Goal: Information Seeking & Learning: Find specific fact

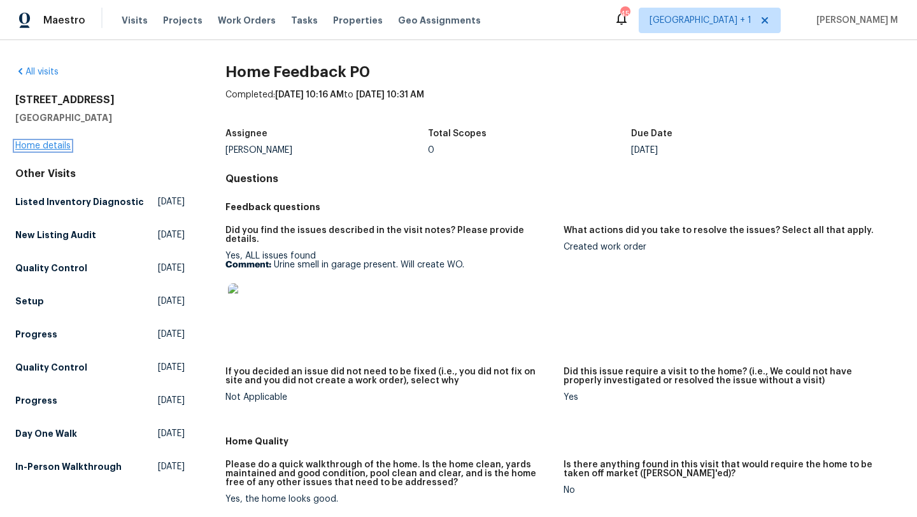
click at [55, 147] on link "Home details" at bounding box center [42, 145] width 55 height 9
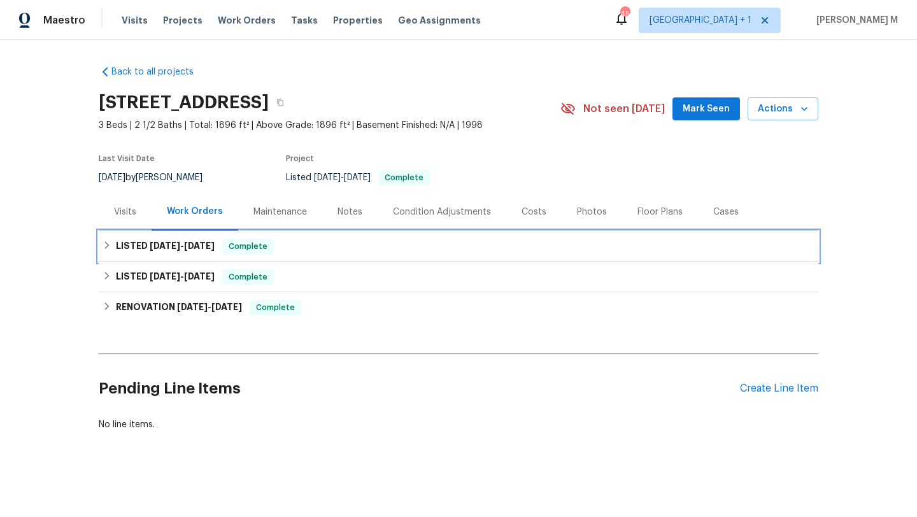
click at [183, 252] on h6 "LISTED 9/8/25 - 9/10/25" at bounding box center [165, 246] width 99 height 15
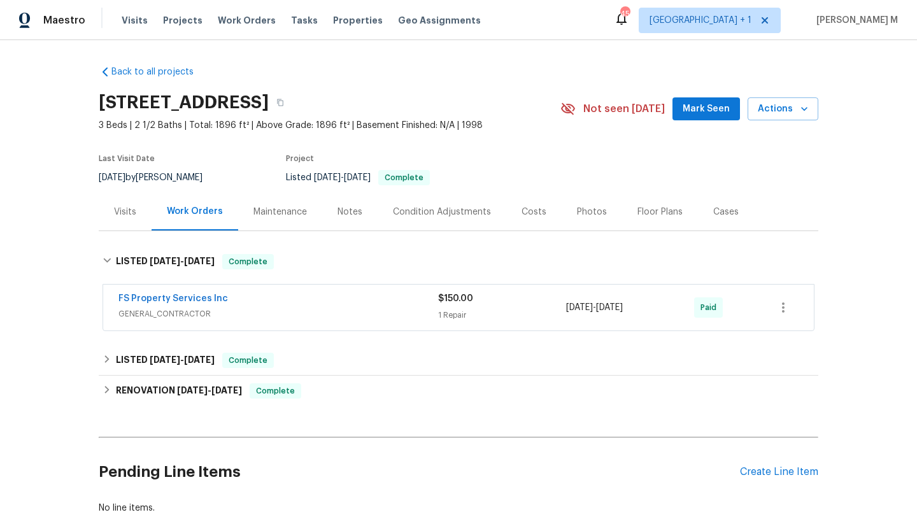
click at [223, 313] on span "GENERAL_CONTRACTOR" at bounding box center [278, 313] width 320 height 13
click at [286, 297] on div "Sweet Gum Construction LLC" at bounding box center [278, 299] width 320 height 15
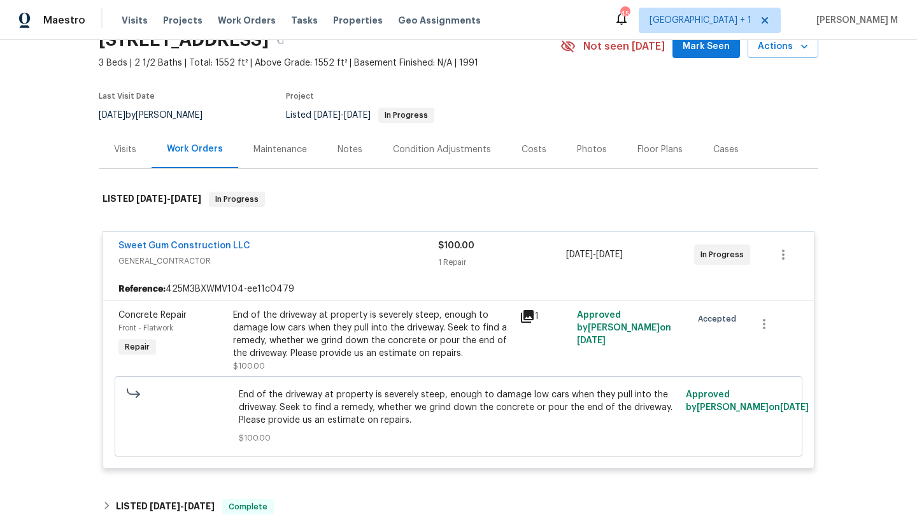
scroll to position [64, 0]
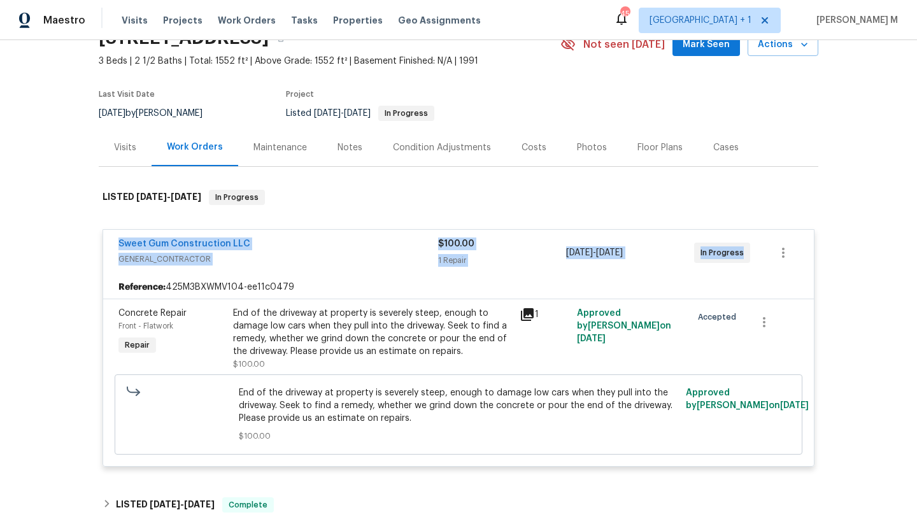
drag, startPoint x: 108, startPoint y: 239, endPoint x: 714, endPoint y: 274, distance: 607.0
click at [714, 274] on div "Sweet Gum Construction LLC GENERAL_CONTRACTOR $100.00 1 Repair [DATE] - [DATE] …" at bounding box center [458, 253] width 710 height 46
copy div "Sweet Gum Construction LLC GENERAL_CONTRACTOR $100.00 1 Repair [DATE] - [DATE] …"
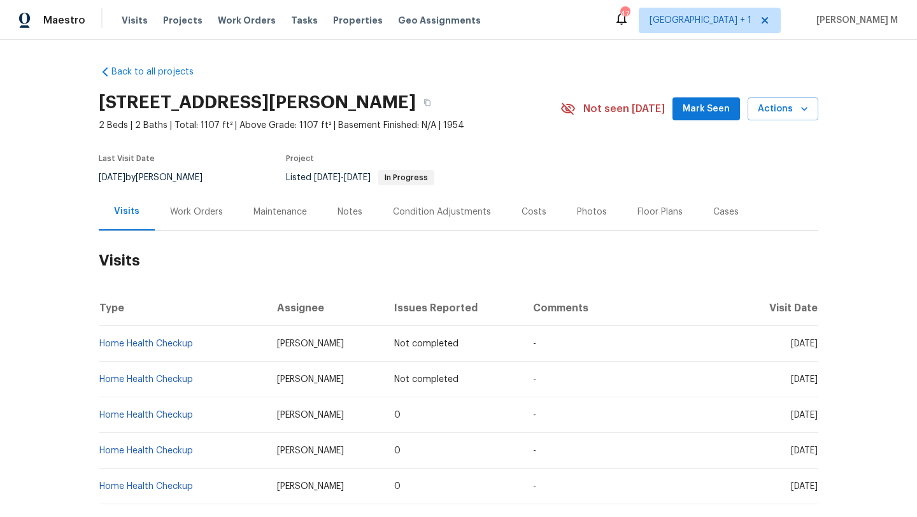
drag, startPoint x: 761, startPoint y: 345, endPoint x: 789, endPoint y: 346, distance: 27.4
click at [791, 346] on span "Tue, Nov 25 2025" at bounding box center [804, 343] width 27 height 9
copy span "Nov 25"
click at [204, 208] on div "Work Orders" at bounding box center [196, 212] width 53 height 13
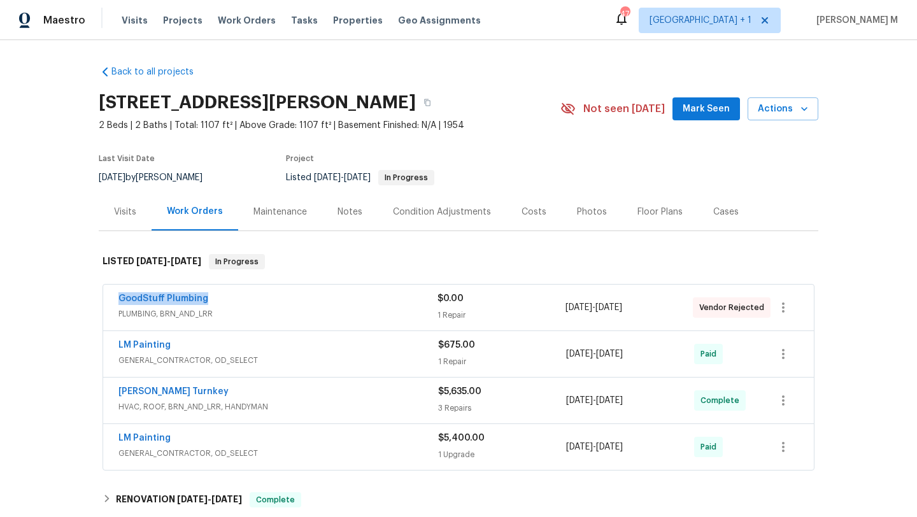
copy link "GoodStuff Plumbing"
drag, startPoint x: 106, startPoint y: 301, endPoint x: 208, endPoint y: 301, distance: 102.5
click at [208, 301] on div "GoodStuff Plumbing PLUMBING, BRN_AND_LRR $0.00 1 Repair 2/11/2025 - 2/14/2025 V…" at bounding box center [458, 308] width 710 height 46
click at [268, 314] on span "PLUMBING, BRN_AND_LRR" at bounding box center [277, 313] width 319 height 13
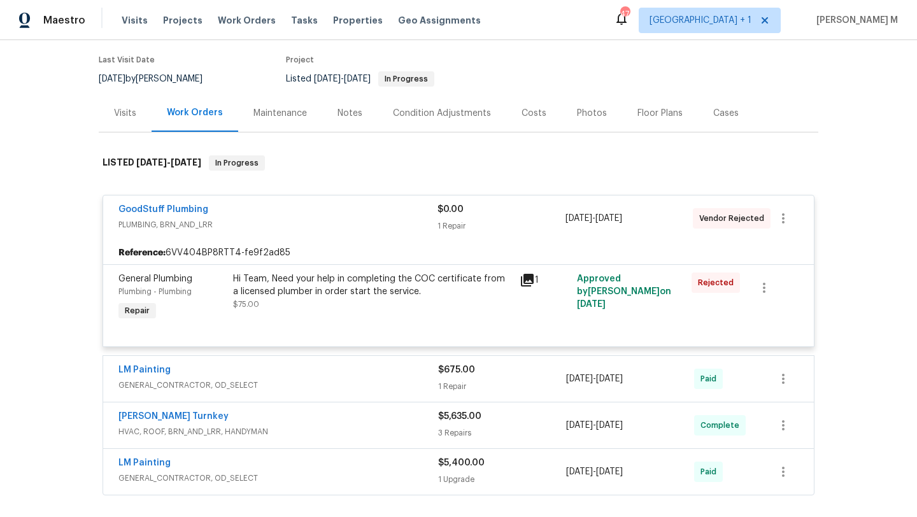
scroll to position [111, 0]
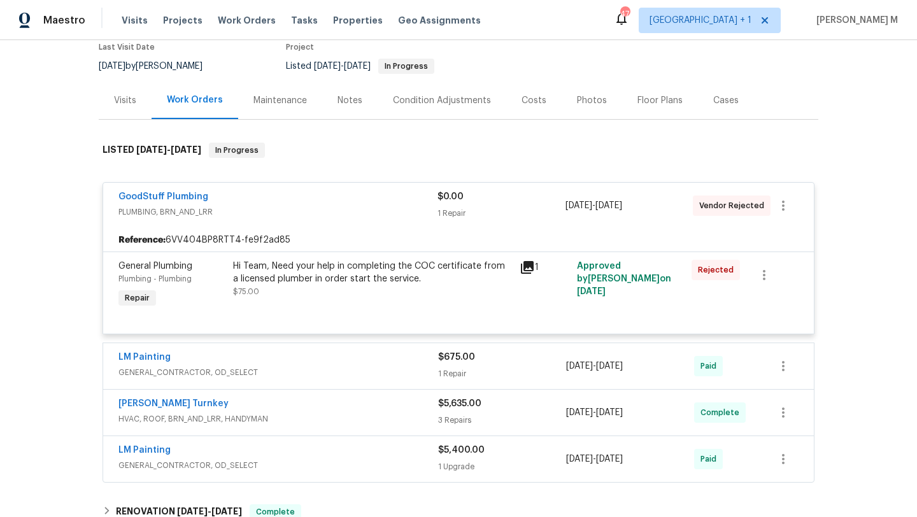
click at [309, 346] on div "LM Painting GENERAL_CONTRACTOR, OD_SELECT $675.00 1 Repair 7/25/2025 - 7/30/202…" at bounding box center [458, 366] width 710 height 46
drag, startPoint x: 107, startPoint y: 362, endPoint x: 177, endPoint y: 361, distance: 70.0
click at [177, 361] on div "LM Painting GENERAL_CONTRACTOR, OD_SELECT $675.00 1 Repair 7/25/2025 - 7/30/202…" at bounding box center [458, 366] width 710 height 46
copy link "LM Painting"
click at [218, 361] on div "LM Painting" at bounding box center [278, 358] width 320 height 15
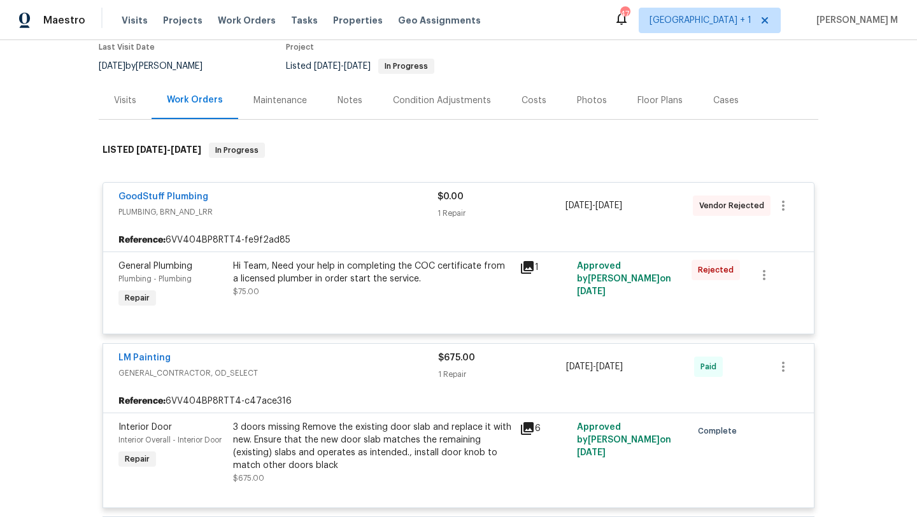
copy span "7/25/2025 - 7/30/2025"
drag, startPoint x: 562, startPoint y: 368, endPoint x: 663, endPoint y: 370, distance: 100.6
click at [663, 370] on div "7/25/2025 - 7/30/2025" at bounding box center [630, 366] width 128 height 31
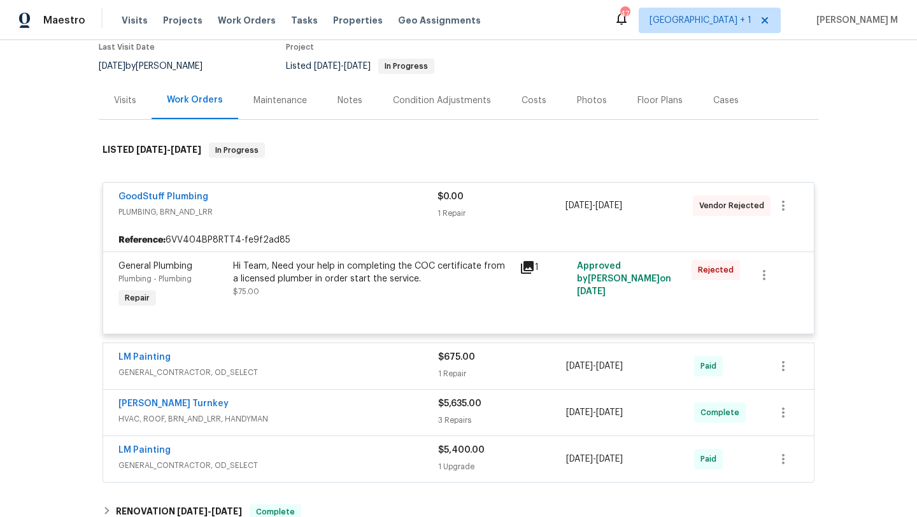
click at [103, 102] on div "Visits" at bounding box center [125, 100] width 53 height 38
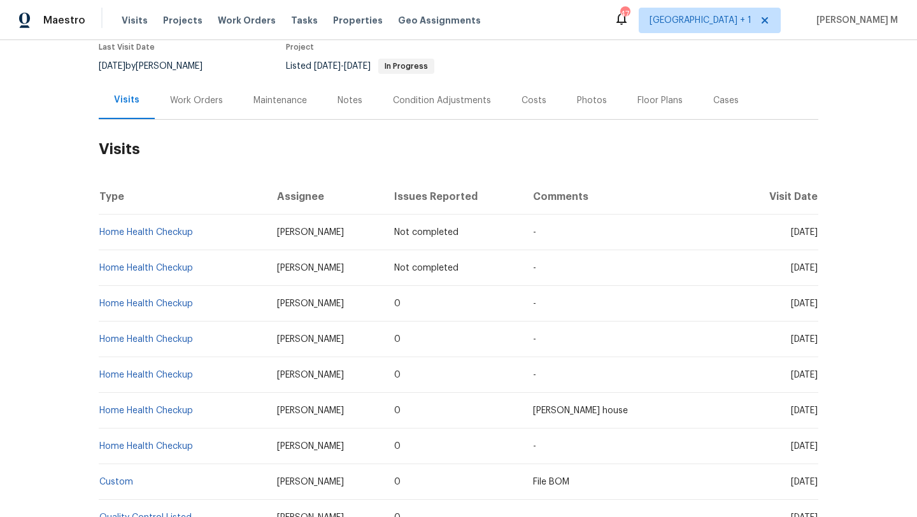
click at [201, 103] on div "Work Orders" at bounding box center [196, 100] width 53 height 13
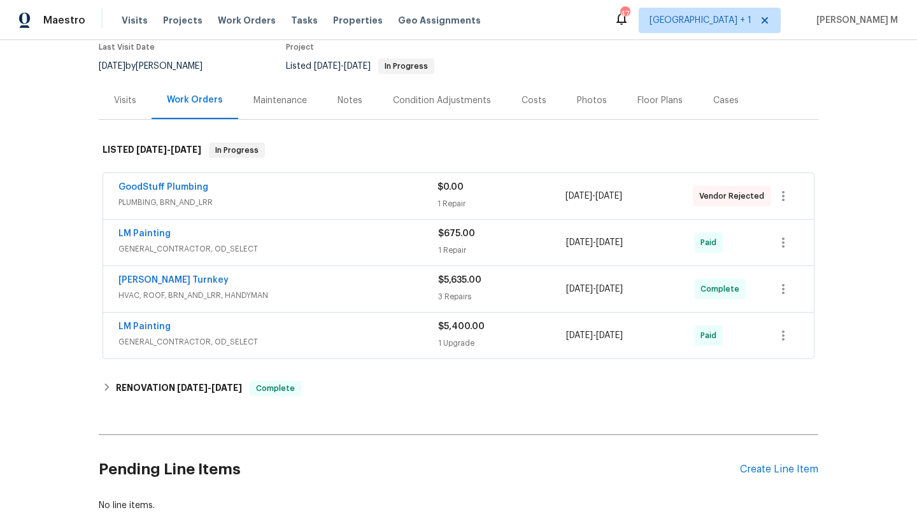
click at [264, 236] on div "LM Painting" at bounding box center [278, 234] width 320 height 15
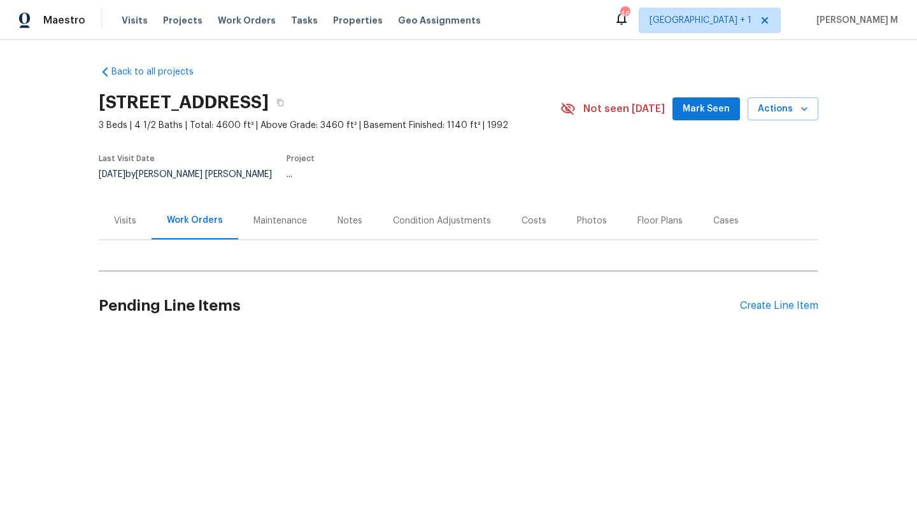
click at [109, 224] on div "Visits" at bounding box center [125, 221] width 53 height 38
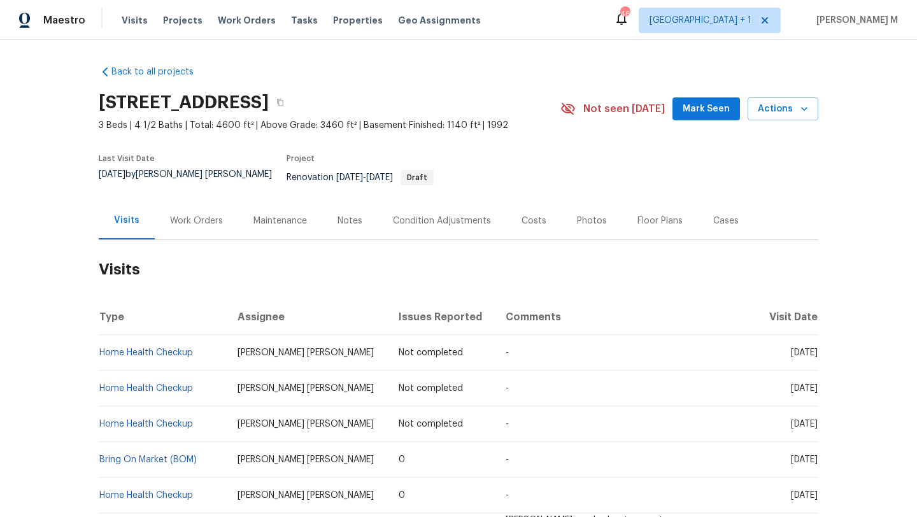
click at [195, 220] on div "Work Orders" at bounding box center [196, 221] width 83 height 38
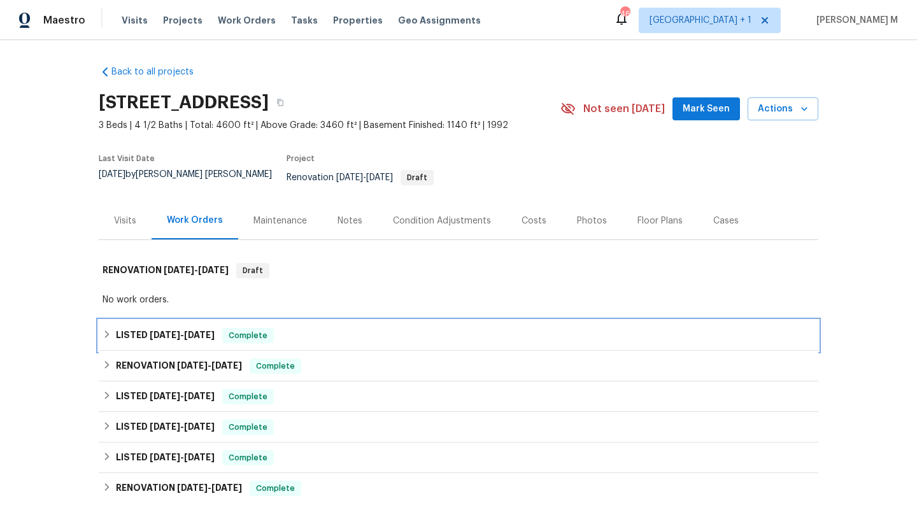
click at [187, 330] on span "[DATE]" at bounding box center [199, 334] width 31 height 9
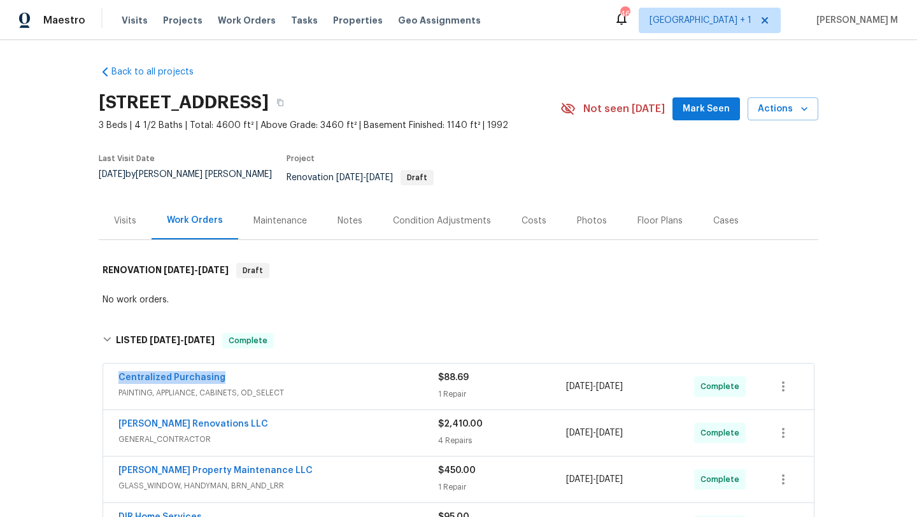
copy link "Centralized Purchasing"
drag, startPoint x: 106, startPoint y: 371, endPoint x: 217, endPoint y: 369, distance: 111.4
click at [217, 369] on div "Centralized Purchasing PAINTING, APPLIANCE, CABINETS, OD_SELECT $88.69 1 Repair…" at bounding box center [458, 386] width 710 height 46
drag, startPoint x: 560, startPoint y: 378, endPoint x: 651, endPoint y: 378, distance: 90.4
click at [651, 378] on div "Centralized Purchasing PAINTING, APPLIANCE, CABINETS, OD_SELECT $88.69 1 Repair…" at bounding box center [442, 386] width 649 height 31
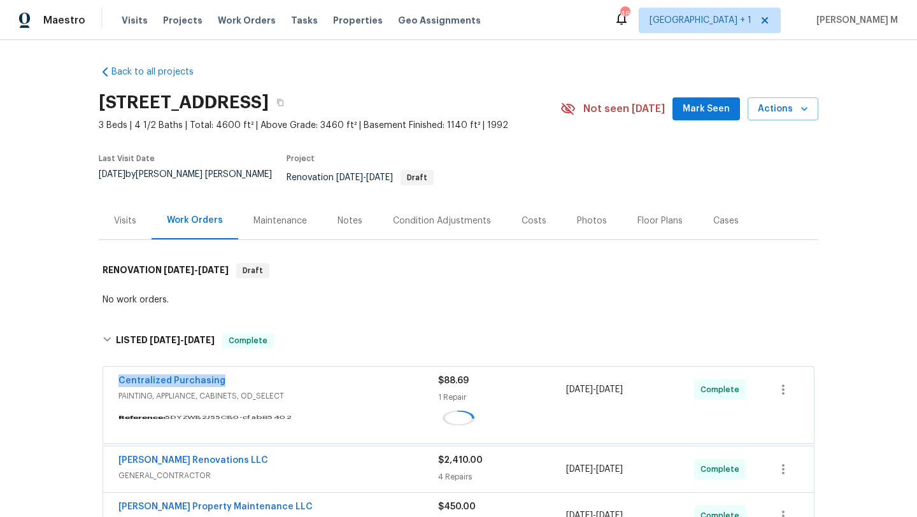
click at [651, 378] on div "9/18/2025 - 9/18/2025" at bounding box center [630, 389] width 128 height 31
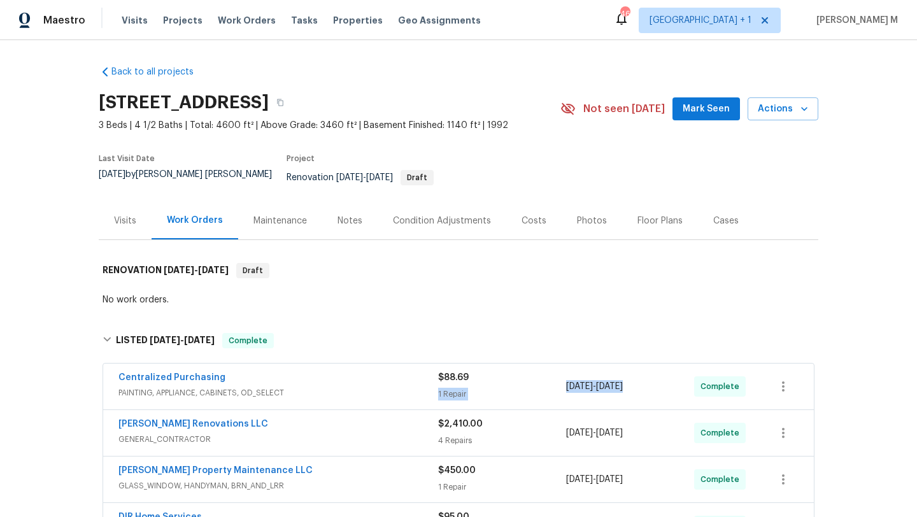
drag, startPoint x: 560, startPoint y: 378, endPoint x: 635, endPoint y: 377, distance: 75.1
click at [635, 377] on div "Centralized Purchasing PAINTING, APPLIANCE, CABINETS, OD_SELECT $88.69 1 Repair…" at bounding box center [442, 386] width 649 height 31
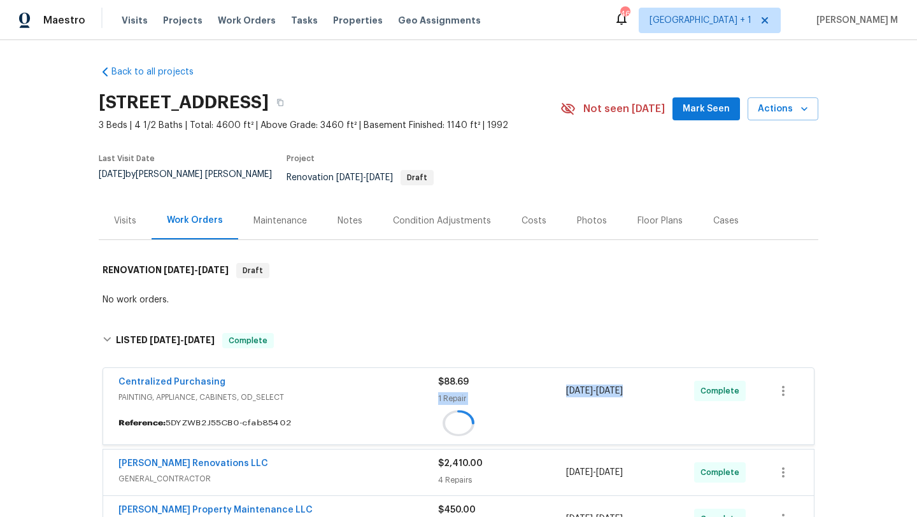
click at [635, 377] on div "9/18/2025 - 9/18/2025" at bounding box center [630, 391] width 128 height 31
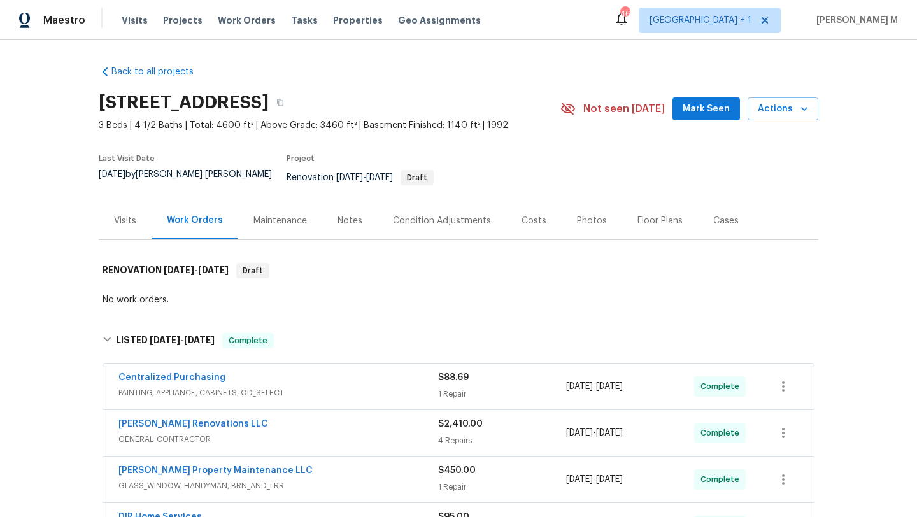
copy span "9/18/2025 - 9/18/2025"
drag, startPoint x: 562, startPoint y: 376, endPoint x: 650, endPoint y: 377, distance: 87.9
click at [623, 380] on span "9/18/2025 - 9/18/2025" at bounding box center [594, 386] width 57 height 13
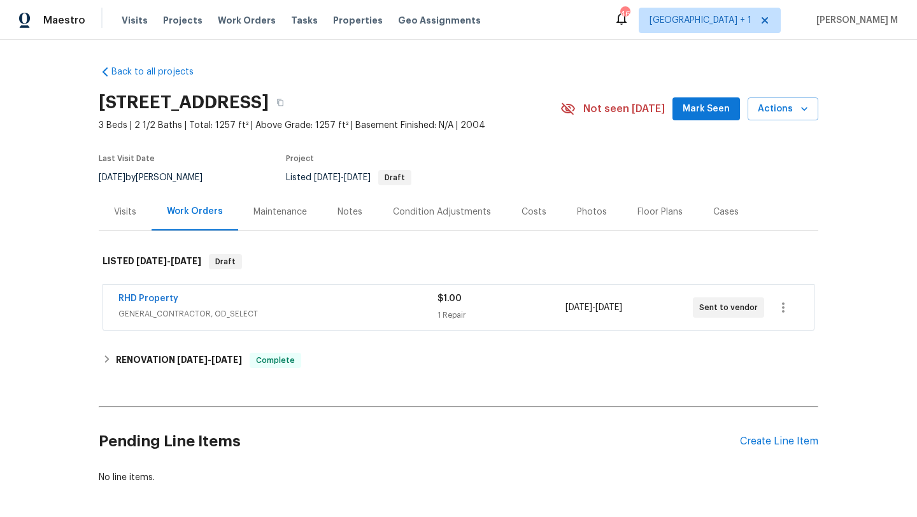
click at [341, 311] on span "GENERAL_CONTRACTOR, OD_SELECT" at bounding box center [277, 313] width 319 height 13
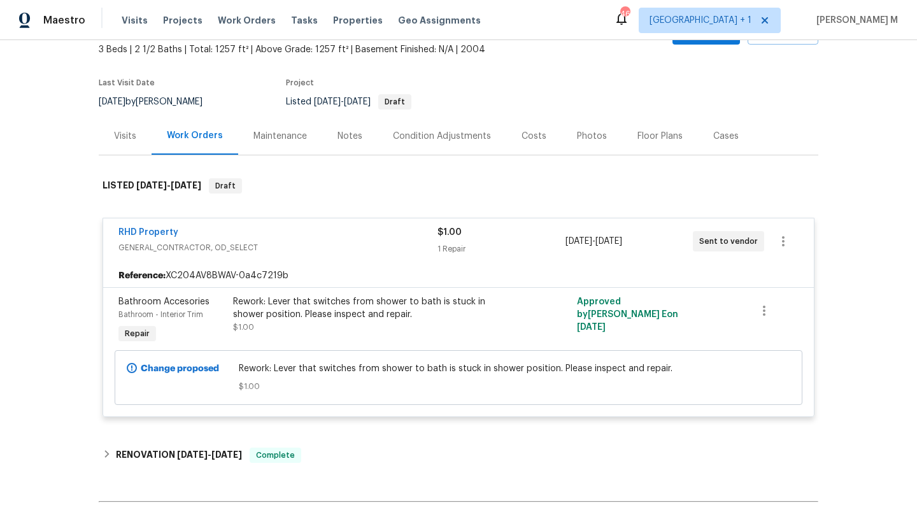
scroll to position [76, 0]
click at [134, 149] on div "Visits" at bounding box center [125, 135] width 53 height 38
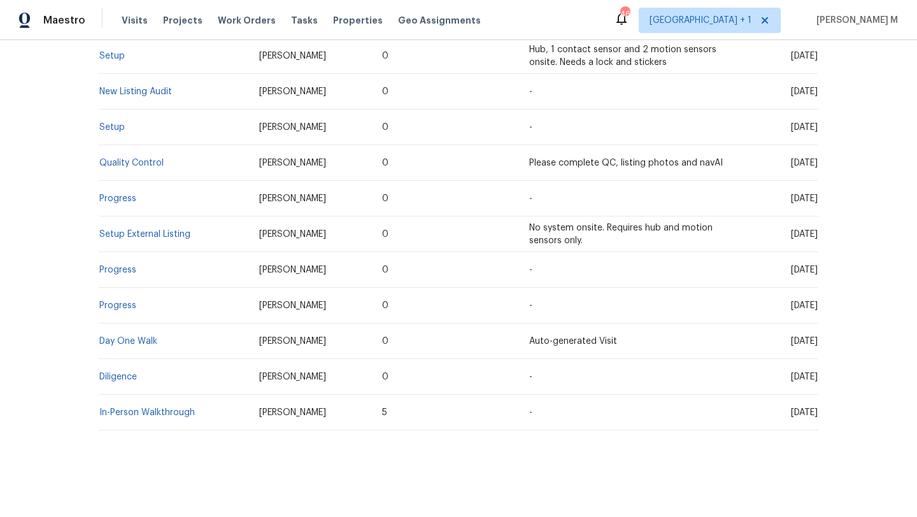
scroll to position [295, 0]
click at [178, 408] on link "In-Person Walkthrough" at bounding box center [146, 412] width 95 height 9
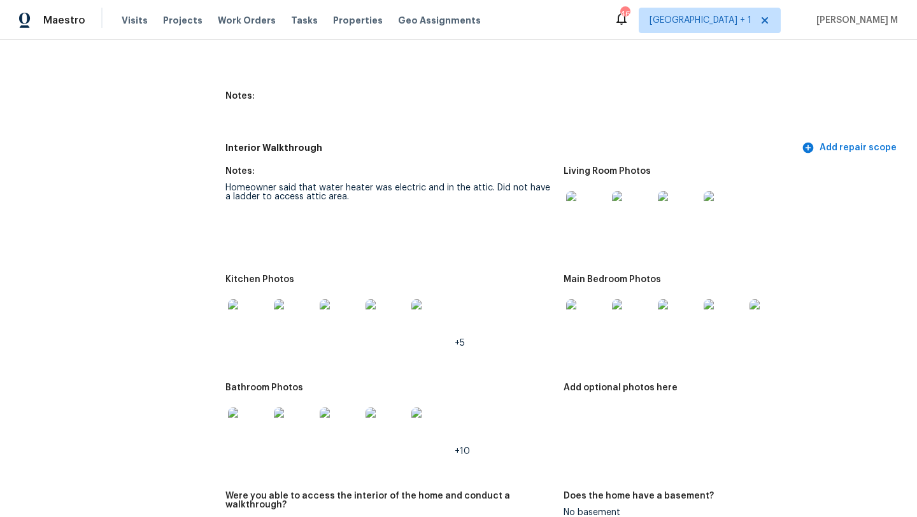
scroll to position [1537, 0]
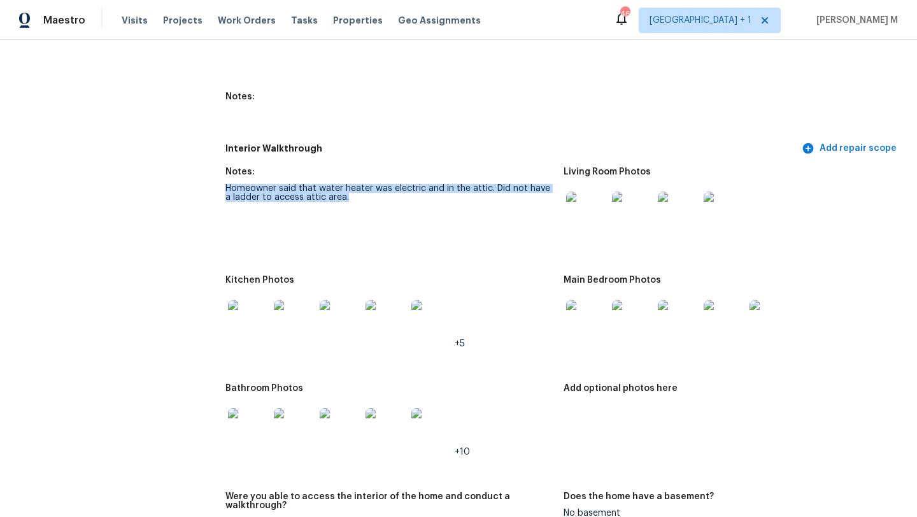
drag, startPoint x: 220, startPoint y: 181, endPoint x: 351, endPoint y: 187, distance: 131.9
click at [351, 187] on div "All visits [STREET_ADDRESS] Home details Other Visits Setup [DATE] New Listing …" at bounding box center [458, 368] width 886 height 3681
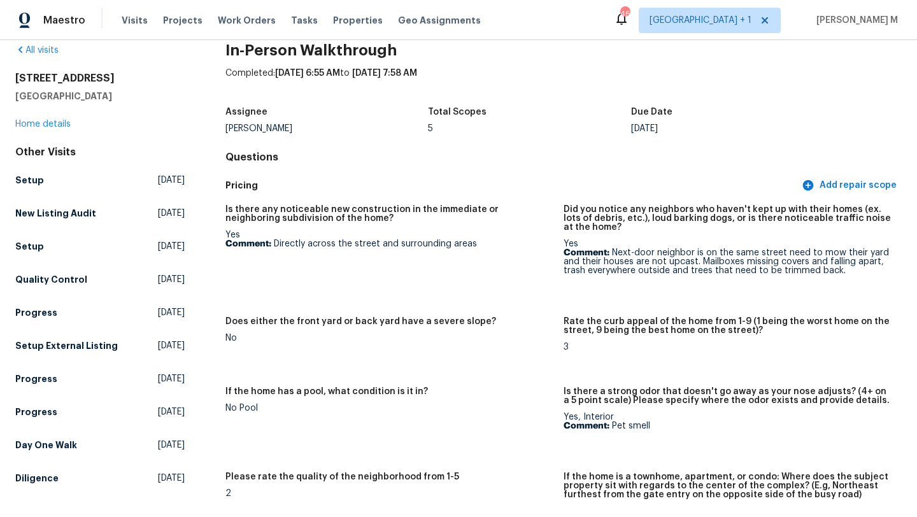
scroll to position [0, 0]
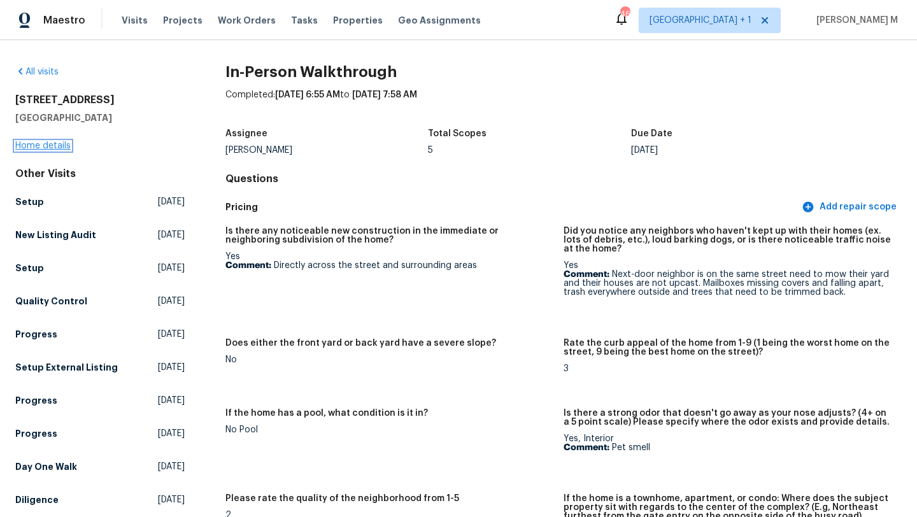
click at [45, 146] on link "Home details" at bounding box center [42, 145] width 55 height 9
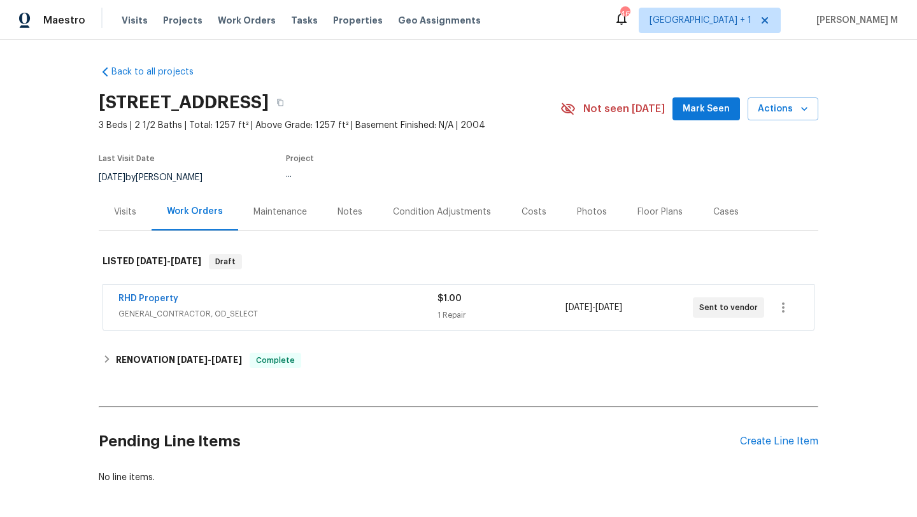
click at [134, 213] on div "Visits" at bounding box center [125, 212] width 53 height 38
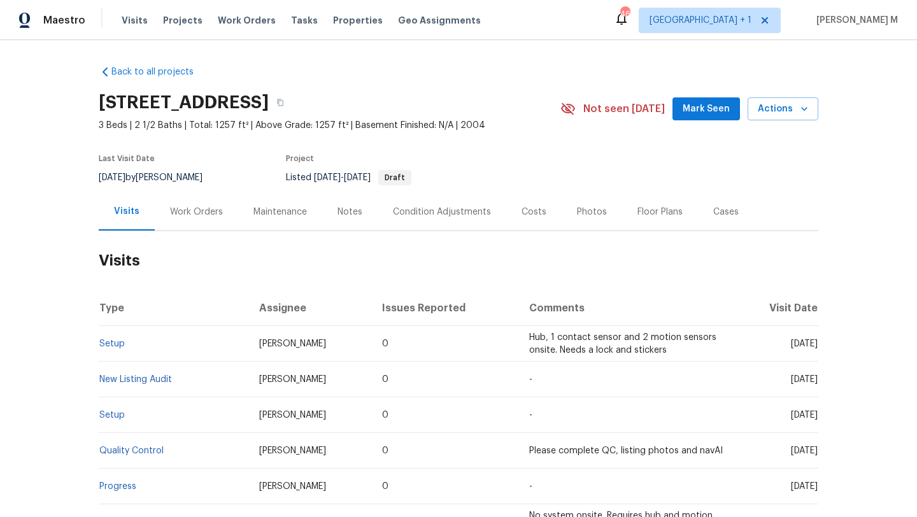
scroll to position [297, 0]
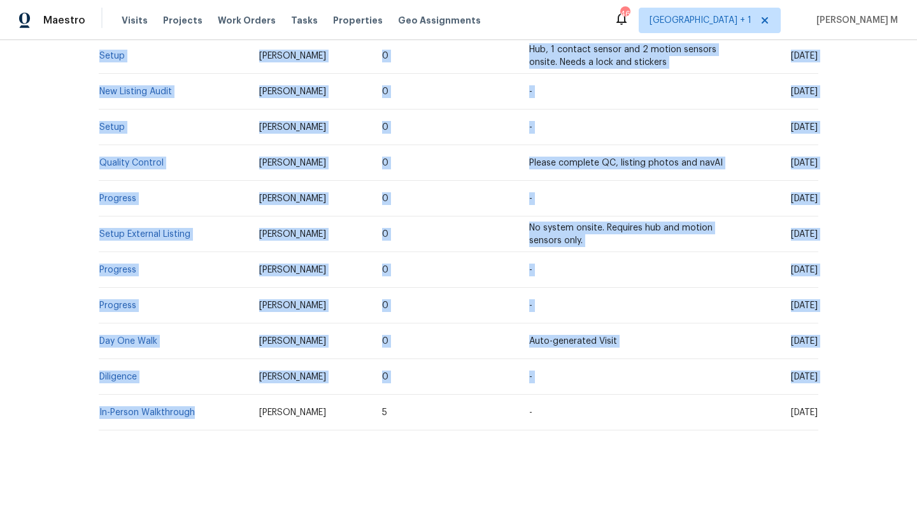
drag, startPoint x: 195, startPoint y: 410, endPoint x: 92, endPoint y: 403, distance: 103.4
click at [92, 403] on div "Back to all projects [STREET_ADDRESS] 3 Beds | 2 1/2 Baths | Total: 1257 ft² | …" at bounding box center [458, 278] width 917 height 477
copy section "Visits Type Assignee Issues Reported Comments Visit Date Setup [PERSON_NAME] 0 …"
click at [118, 408] on link "In-Person Walkthrough" at bounding box center [146, 412] width 95 height 9
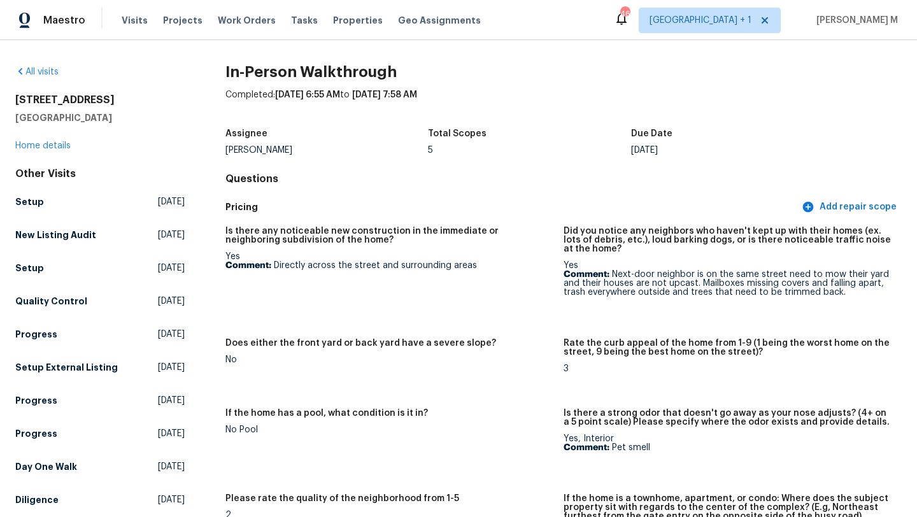
click at [61, 152] on div "[STREET_ADDRESS] Home details" at bounding box center [99, 123] width 169 height 59
click at [61, 147] on link "Home details" at bounding box center [42, 145] width 55 height 9
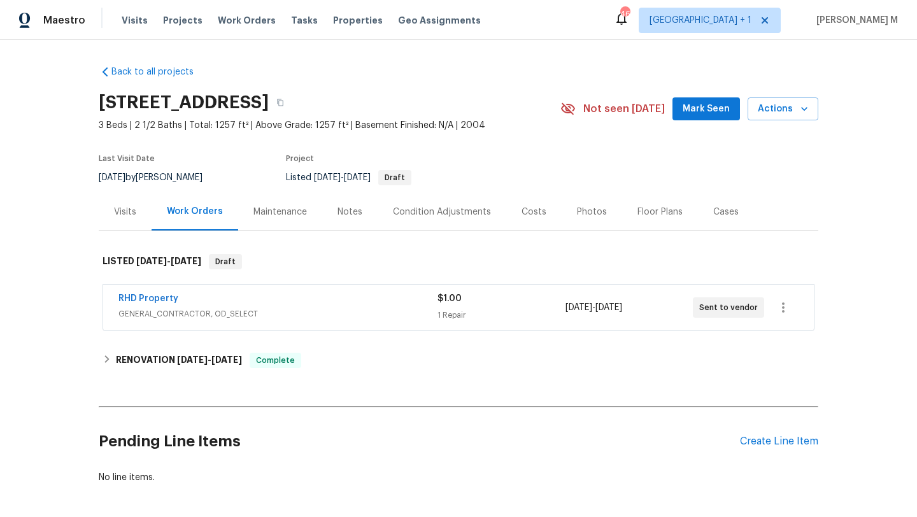
click at [117, 222] on div "Visits" at bounding box center [125, 212] width 53 height 38
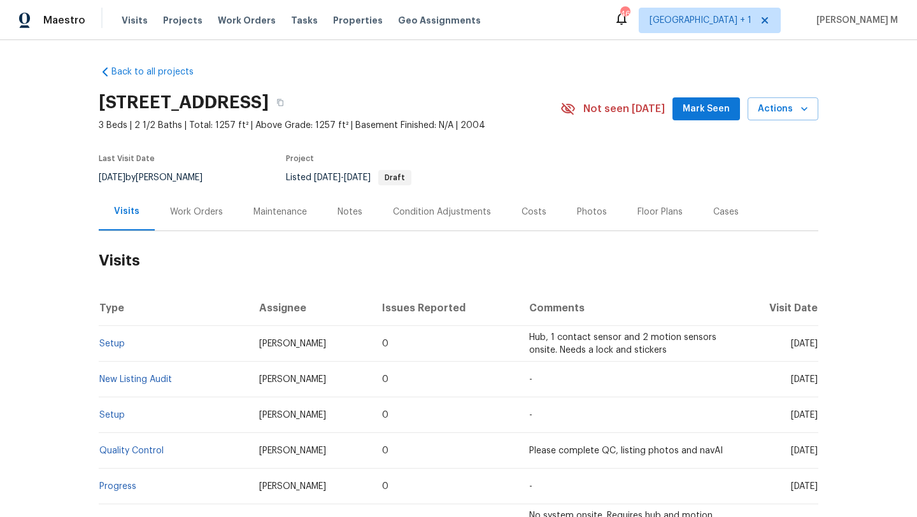
scroll to position [297, 0]
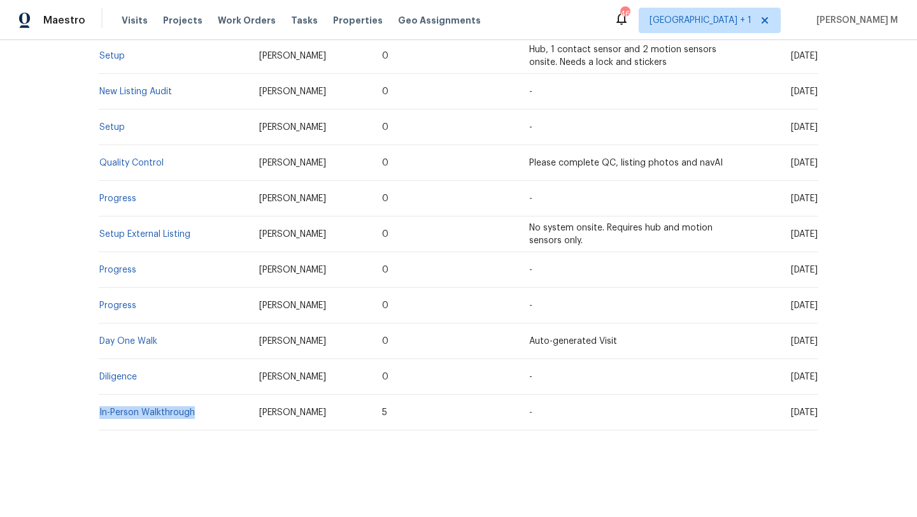
copy link "In-Person Walkthrough"
drag, startPoint x: 201, startPoint y: 403, endPoint x: 94, endPoint y: 400, distance: 106.4
click at [99, 400] on td "In-Person Walkthrough" at bounding box center [174, 413] width 150 height 36
click at [115, 408] on link "In-Person Walkthrough" at bounding box center [146, 412] width 95 height 9
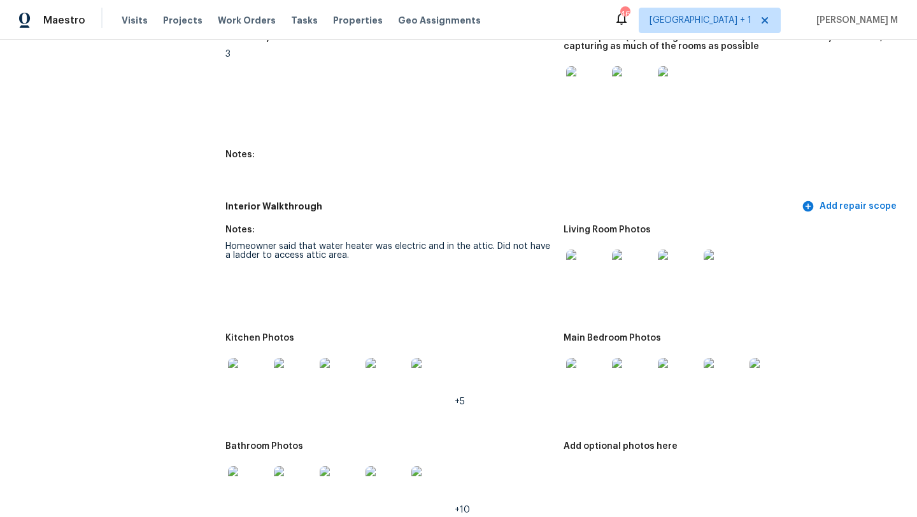
scroll to position [1513, 0]
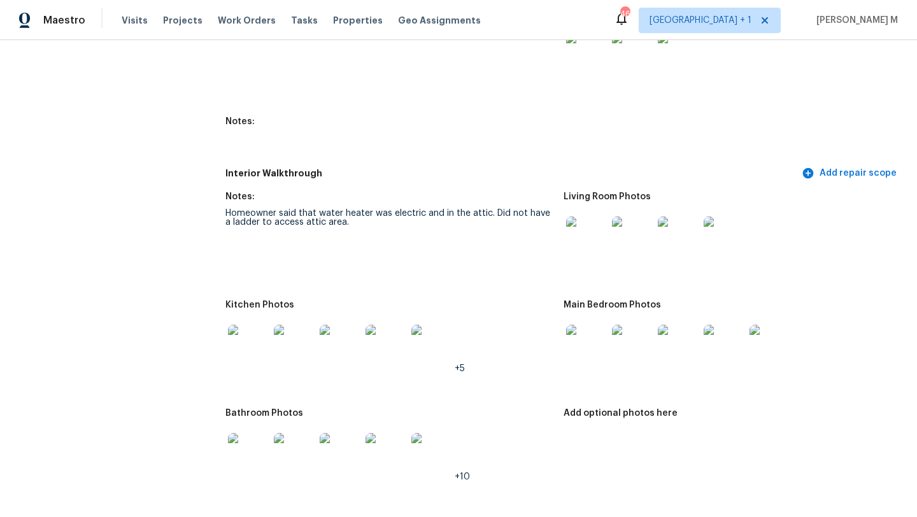
click at [308, 215] on div "Homeowner said that water heater was electric and in the attic. Did not have a …" at bounding box center [389, 218] width 328 height 18
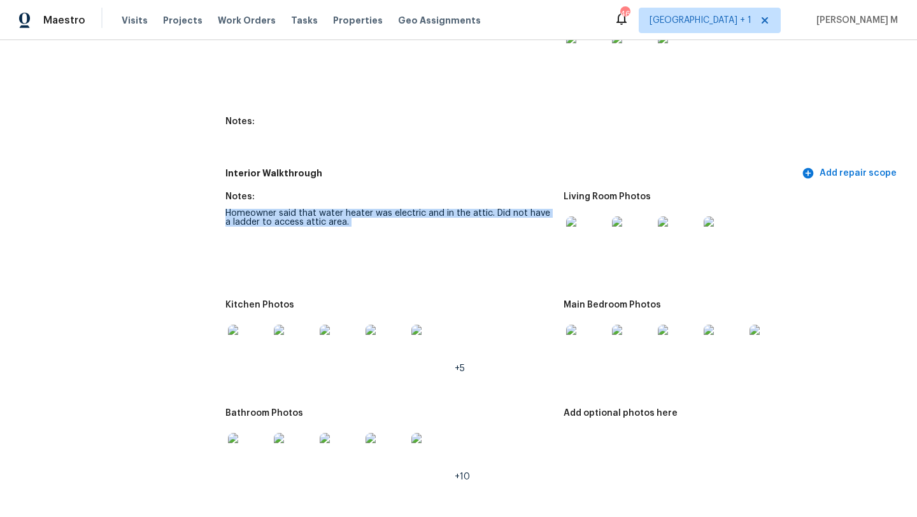
click at [308, 215] on div "Homeowner said that water heater was electric and in the attic. Did not have a …" at bounding box center [389, 218] width 328 height 18
click at [306, 215] on div "Homeowner said that water heater was electric and in the attic. Did not have a …" at bounding box center [389, 218] width 328 height 18
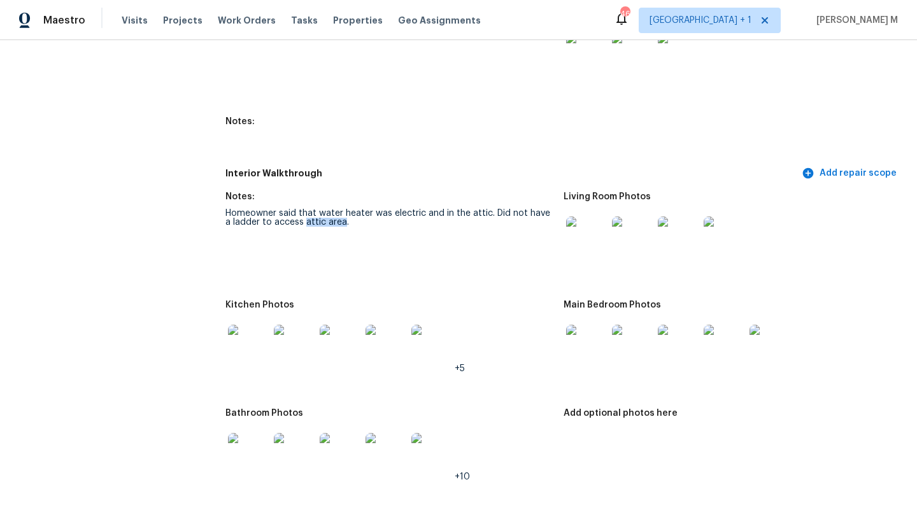
drag, startPoint x: 301, startPoint y: 216, endPoint x: 338, endPoint y: 216, distance: 36.9
click at [339, 216] on div "Homeowner said that water heater was electric and in the attic. Did not have a …" at bounding box center [389, 218] width 328 height 18
copy div "attic area"
